Goal: Transaction & Acquisition: Purchase product/service

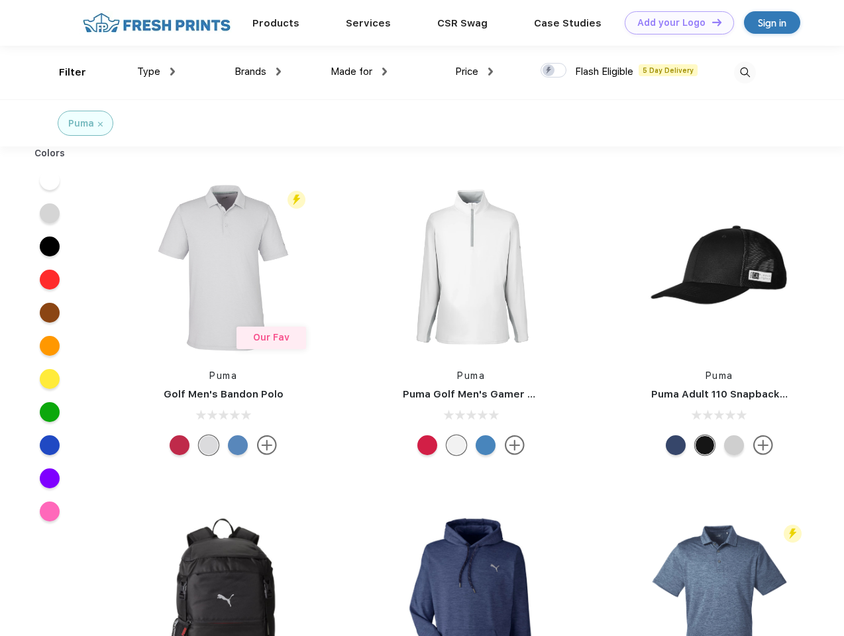
click at [675, 23] on link "Add your Logo Design Tool" at bounding box center [679, 22] width 109 height 23
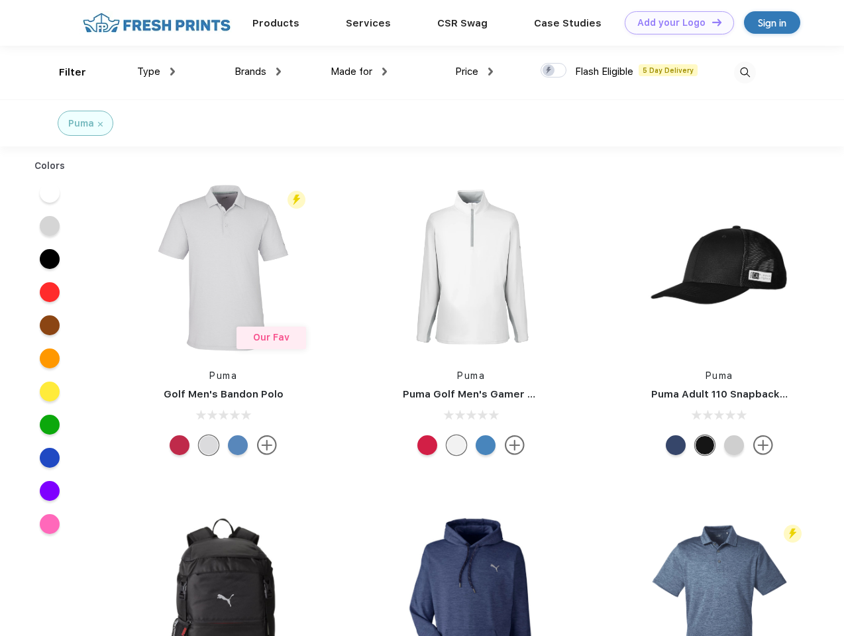
click at [0, 0] on div "Design Tool" at bounding box center [0, 0] width 0 height 0
click at [711, 22] on link "Add your Logo Design Tool" at bounding box center [679, 22] width 109 height 23
click at [64, 72] on div "Filter" at bounding box center [72, 72] width 27 height 15
click at [156, 72] on span "Type" at bounding box center [148, 72] width 23 height 12
click at [258, 72] on span "Brands" at bounding box center [251, 72] width 32 height 12
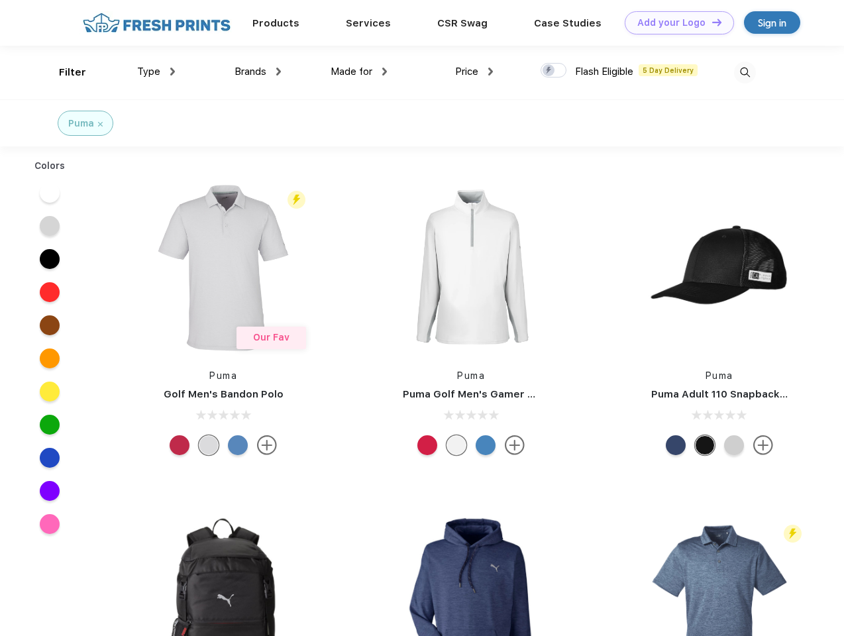
click at [359, 72] on span "Made for" at bounding box center [352, 72] width 42 height 12
click at [475, 72] on span "Price" at bounding box center [466, 72] width 23 height 12
click at [554, 71] on div at bounding box center [554, 70] width 26 height 15
click at [549, 71] on input "checkbox" at bounding box center [545, 66] width 9 height 9
click at [745, 72] on img at bounding box center [745, 73] width 22 height 22
